Goal: Task Accomplishment & Management: Use online tool/utility

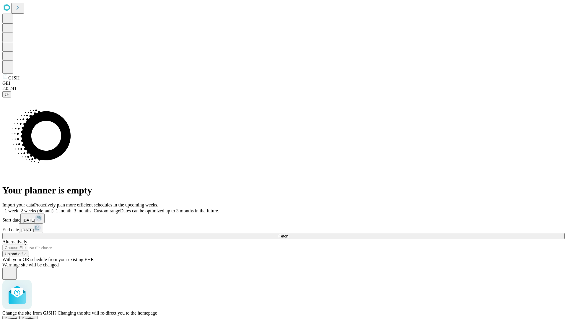
click at [36, 317] on span "Confirm" at bounding box center [29, 319] width 14 height 4
click at [53, 208] on label "2 weeks (default)" at bounding box center [35, 210] width 35 height 5
click at [288, 234] on span "Fetch" at bounding box center [284, 236] width 10 height 4
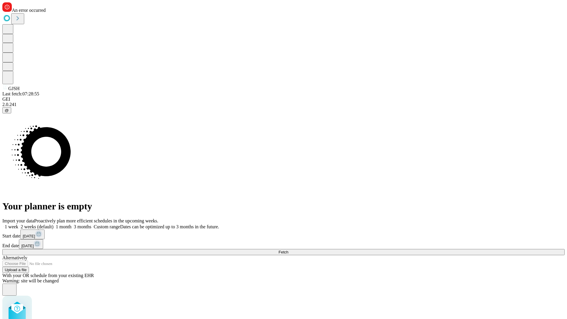
click at [53, 224] on label "2 weeks (default)" at bounding box center [35, 226] width 35 height 5
click at [288, 250] on span "Fetch" at bounding box center [284, 252] width 10 height 4
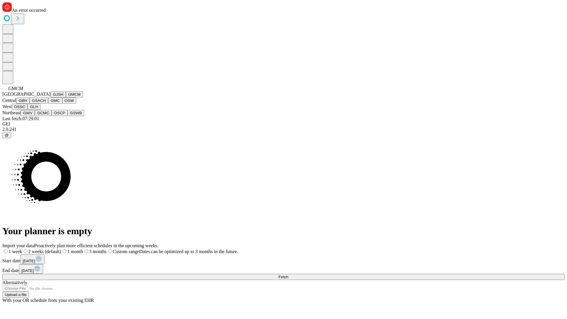
click at [30, 104] on button "GBH" at bounding box center [22, 101] width 13 height 6
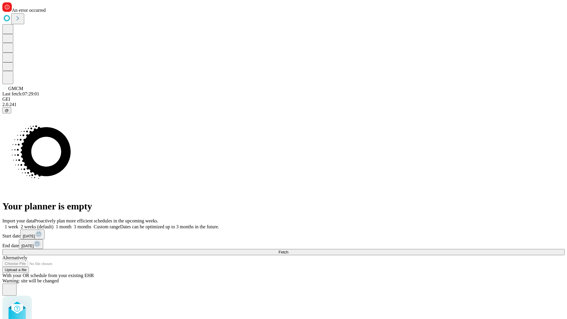
click at [53, 224] on label "2 weeks (default)" at bounding box center [35, 226] width 35 height 5
click at [288, 250] on span "Fetch" at bounding box center [284, 252] width 10 height 4
click at [53, 224] on label "2 weeks (default)" at bounding box center [35, 226] width 35 height 5
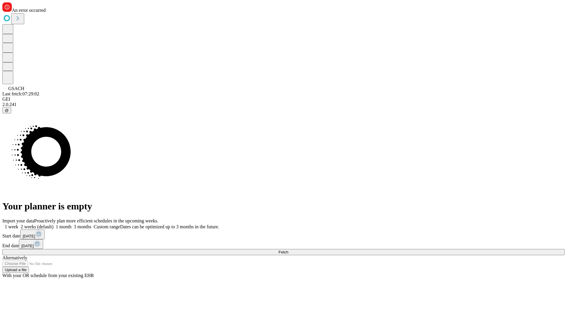
click at [288, 250] on span "Fetch" at bounding box center [284, 252] width 10 height 4
click at [53, 224] on label "2 weeks (default)" at bounding box center [35, 226] width 35 height 5
click at [288, 250] on span "Fetch" at bounding box center [284, 252] width 10 height 4
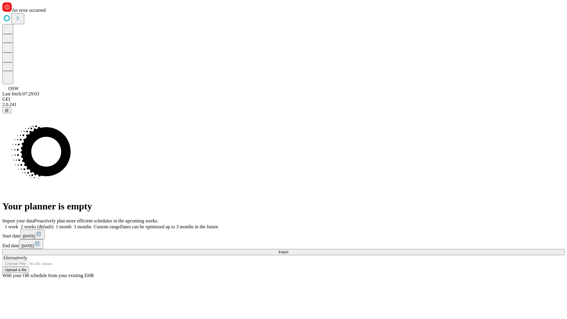
click at [53, 224] on label "2 weeks (default)" at bounding box center [35, 226] width 35 height 5
click at [288, 250] on span "Fetch" at bounding box center [284, 252] width 10 height 4
click at [53, 224] on label "2 weeks (default)" at bounding box center [35, 226] width 35 height 5
click at [288, 250] on span "Fetch" at bounding box center [284, 252] width 10 height 4
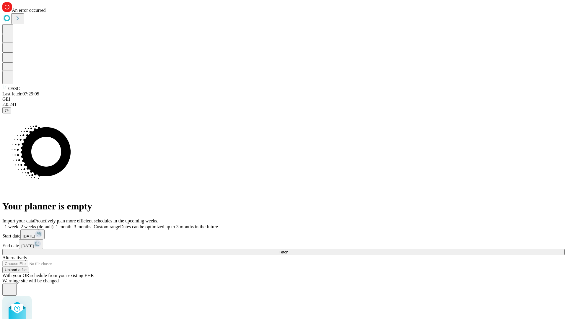
click at [53, 224] on label "2 weeks (default)" at bounding box center [35, 226] width 35 height 5
click at [288, 250] on span "Fetch" at bounding box center [284, 252] width 10 height 4
click at [53, 224] on label "2 weeks (default)" at bounding box center [35, 226] width 35 height 5
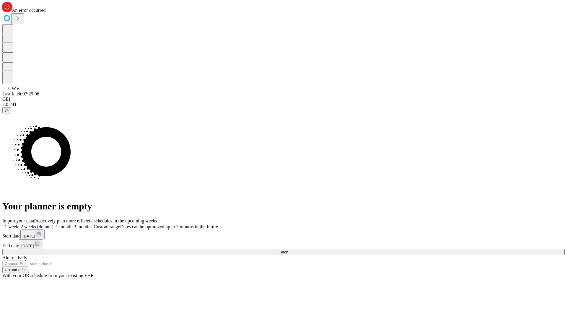
click at [288, 250] on span "Fetch" at bounding box center [284, 252] width 10 height 4
click at [53, 224] on label "2 weeks (default)" at bounding box center [35, 226] width 35 height 5
click at [288, 250] on span "Fetch" at bounding box center [284, 252] width 10 height 4
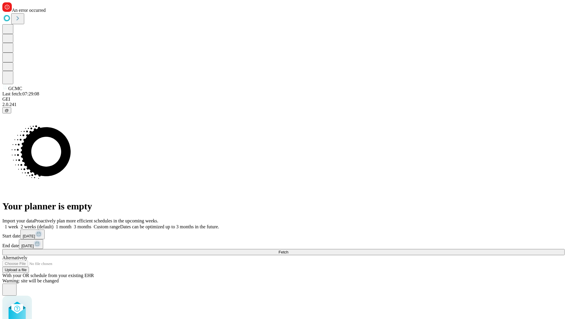
click at [53, 224] on label "2 weeks (default)" at bounding box center [35, 226] width 35 height 5
click at [288, 250] on span "Fetch" at bounding box center [284, 252] width 10 height 4
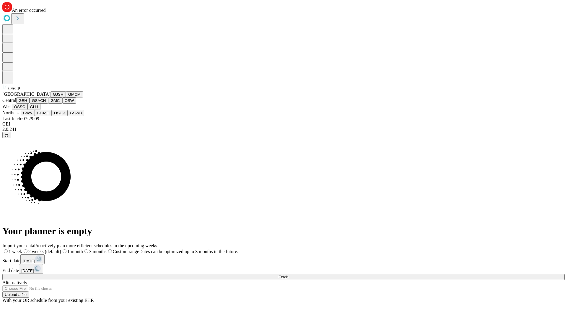
click at [68, 116] on button "GSWB" at bounding box center [76, 113] width 17 height 6
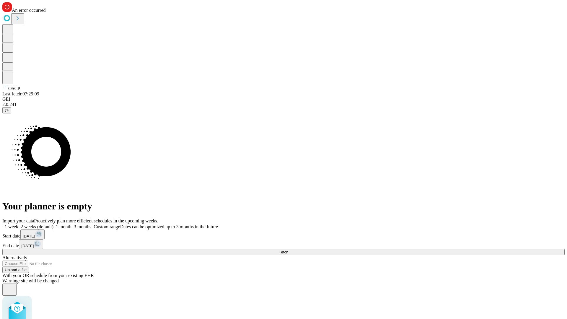
click at [53, 224] on label "2 weeks (default)" at bounding box center [35, 226] width 35 height 5
click at [288, 250] on span "Fetch" at bounding box center [284, 252] width 10 height 4
